Goal: Task Accomplishment & Management: Manage account settings

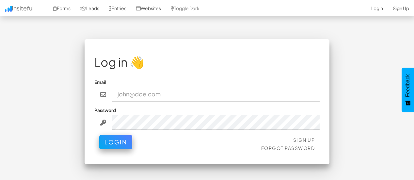
click at [140, 92] on input "email" at bounding box center [215, 94] width 207 height 15
type input "[EMAIL_ADDRESS][DOMAIN_NAME]"
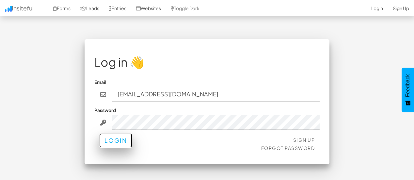
click at [116, 145] on button "Login" at bounding box center [115, 140] width 33 height 14
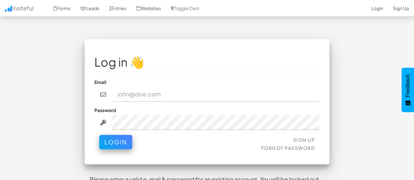
click at [163, 98] on input "email" at bounding box center [215, 94] width 207 height 15
type input "[EMAIL_ADDRESS][DOMAIN_NAME]"
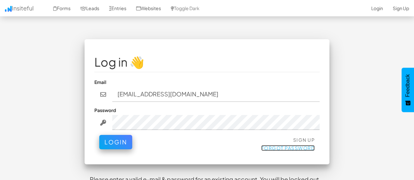
click at [280, 146] on link "Forgot Password" at bounding box center [288, 148] width 54 height 6
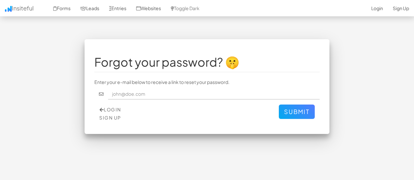
click at [169, 96] on input "text" at bounding box center [214, 93] width 212 height 11
type input "[EMAIL_ADDRESS][DOMAIN_NAME]"
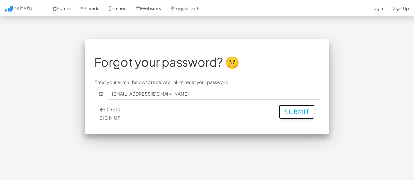
click at [293, 112] on button "Submit" at bounding box center [297, 111] width 36 height 14
